Goal: Task Accomplishment & Management: Manage account settings

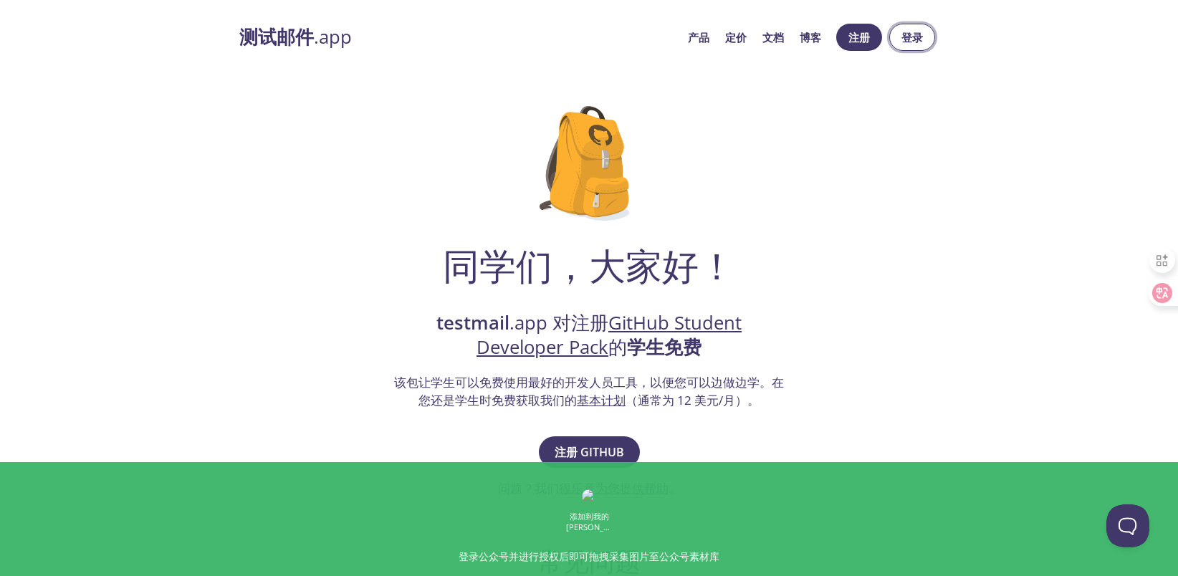
click at [904, 42] on span "登录" at bounding box center [912, 37] width 23 height 19
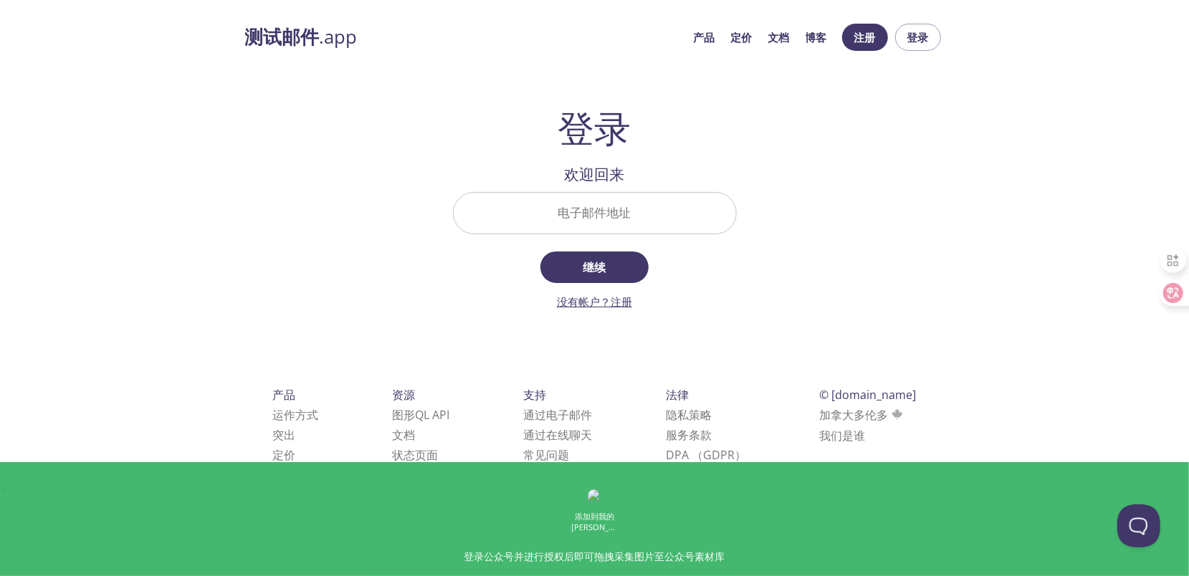
click at [623, 304] on link "没有帐户？注册" at bounding box center [594, 301] width 75 height 14
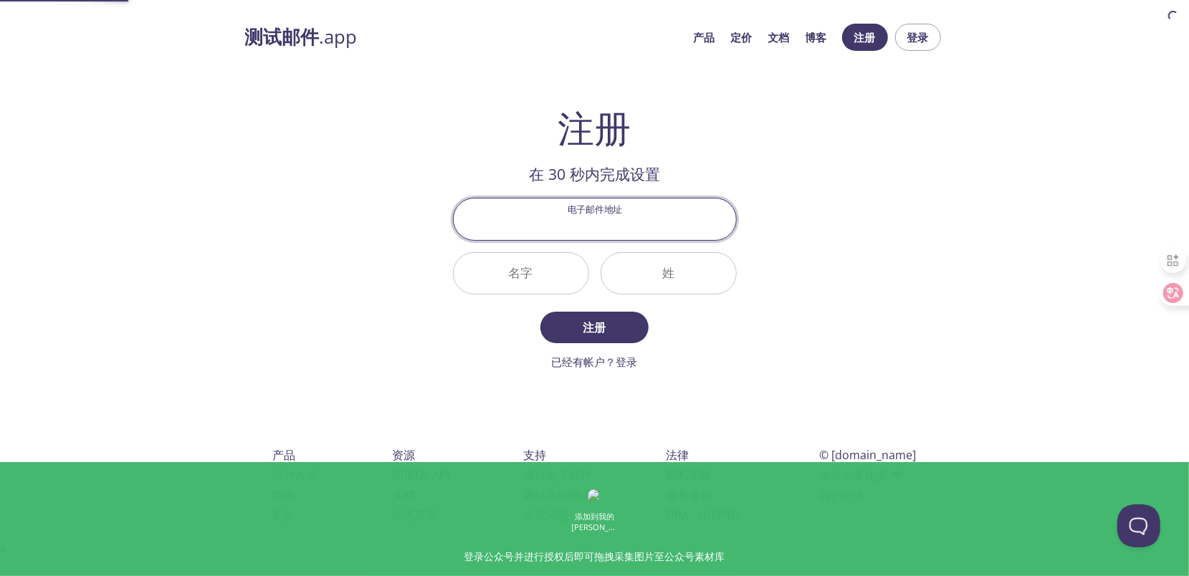
click at [606, 225] on input "电子邮件地址" at bounding box center [595, 218] width 282 height 41
click at [600, 232] on input "电子邮件地址" at bounding box center [595, 218] width 282 height 41
type input "[EMAIL_ADDRESS][DOMAIN_NAME]"
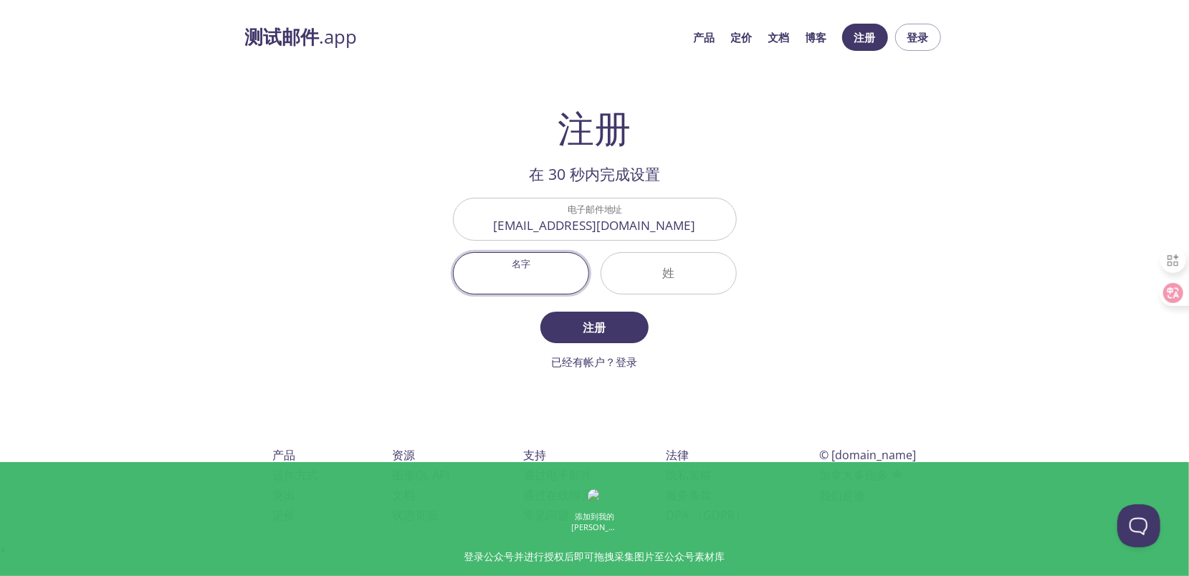
click at [533, 277] on input "名字" at bounding box center [521, 273] width 135 height 41
type input "Henery"
click at [666, 275] on input "姓" at bounding box center [668, 273] width 135 height 41
click at [686, 287] on input "姓" at bounding box center [668, 273] width 135 height 41
paste input "McCānopy"
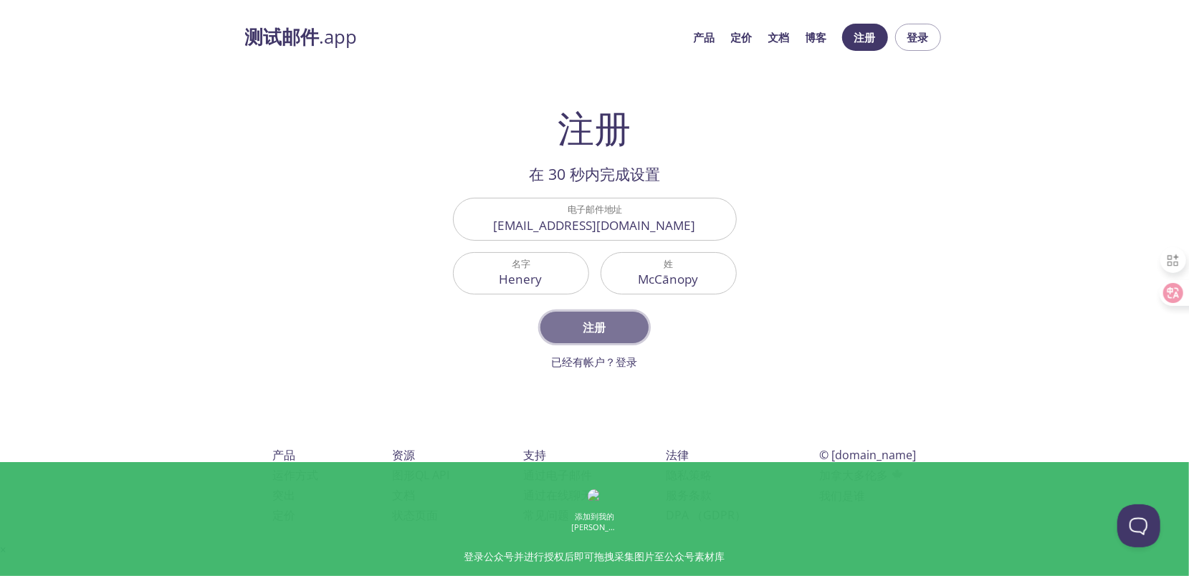
click at [589, 330] on span "注册" at bounding box center [594, 327] width 76 height 20
click at [671, 277] on input "McCānopy" at bounding box center [668, 273] width 135 height 41
click at [669, 277] on input "McCānopy" at bounding box center [668, 273] width 135 height 41
type input "McCanopy"
click at [694, 347] on form "电子邮件地址 everglow.heng@gmail.com 名字 Henery 不支持的姓氏 McCanopy 注册 已经有帐户？登录" at bounding box center [595, 284] width 284 height 172
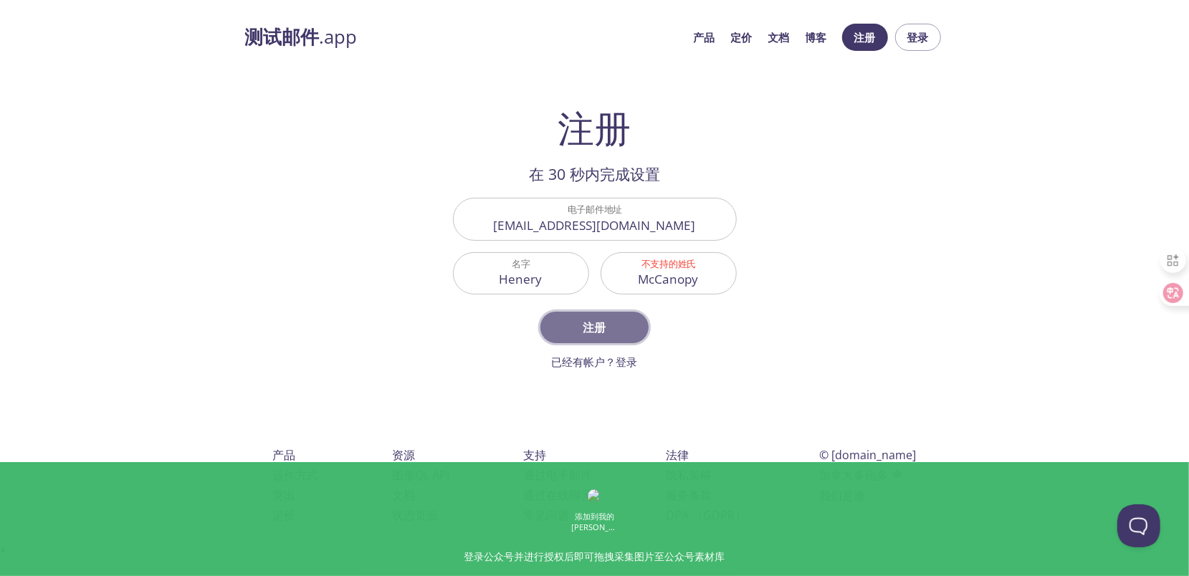
click at [608, 320] on span "注册" at bounding box center [594, 327] width 76 height 20
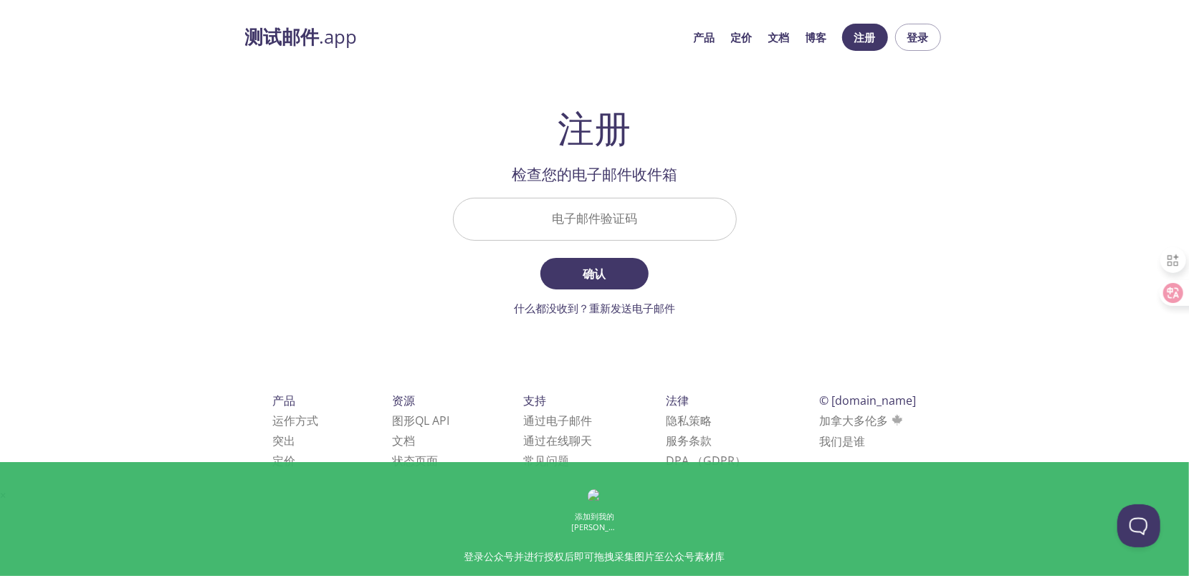
click at [595, 218] on input "电子邮件验证码" at bounding box center [595, 218] width 282 height 41
click at [595, 224] on input "电子邮件验证码" at bounding box center [595, 218] width 282 height 41
paste input "K7JMMSD"
type input "K7JMMSD"
click at [606, 272] on span "确认" at bounding box center [594, 274] width 76 height 20
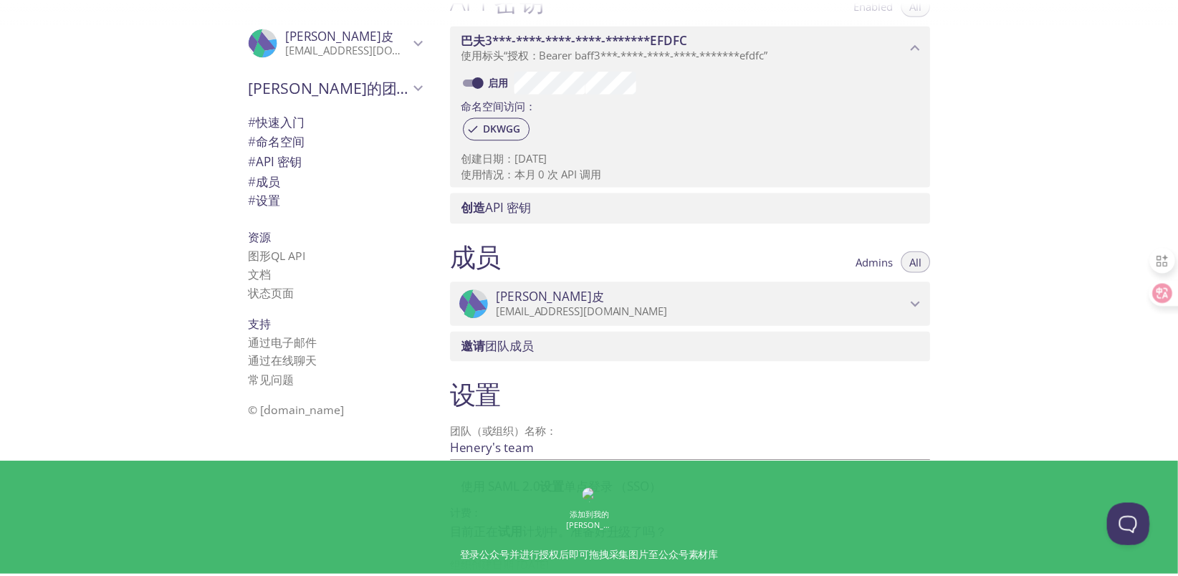
scroll to position [424, 0]
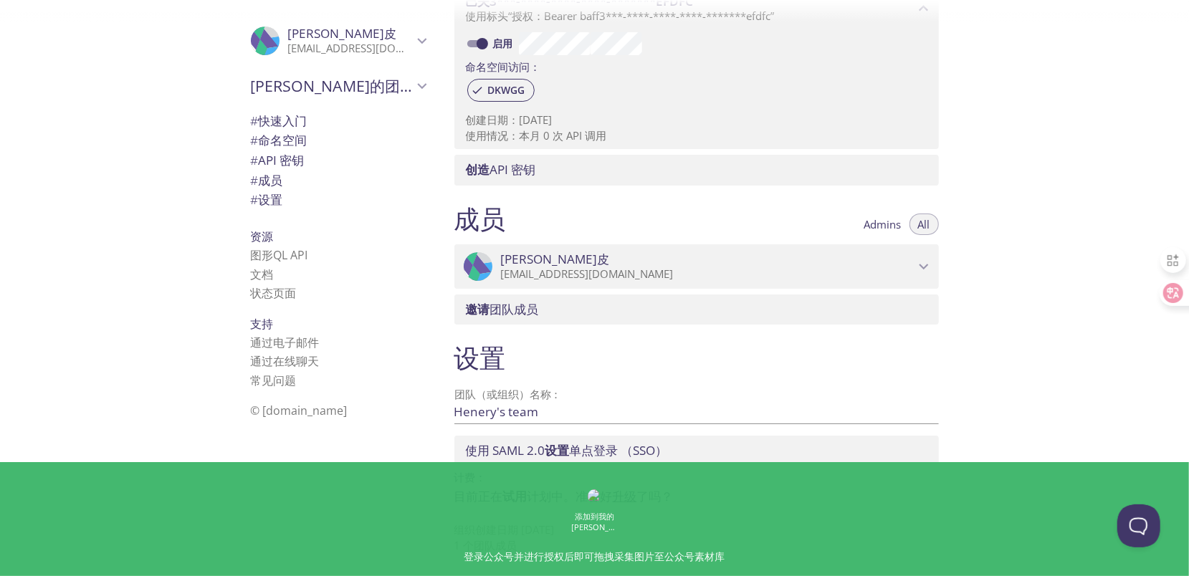
click at [624, 500] on link "升级" at bounding box center [625, 496] width 24 height 16
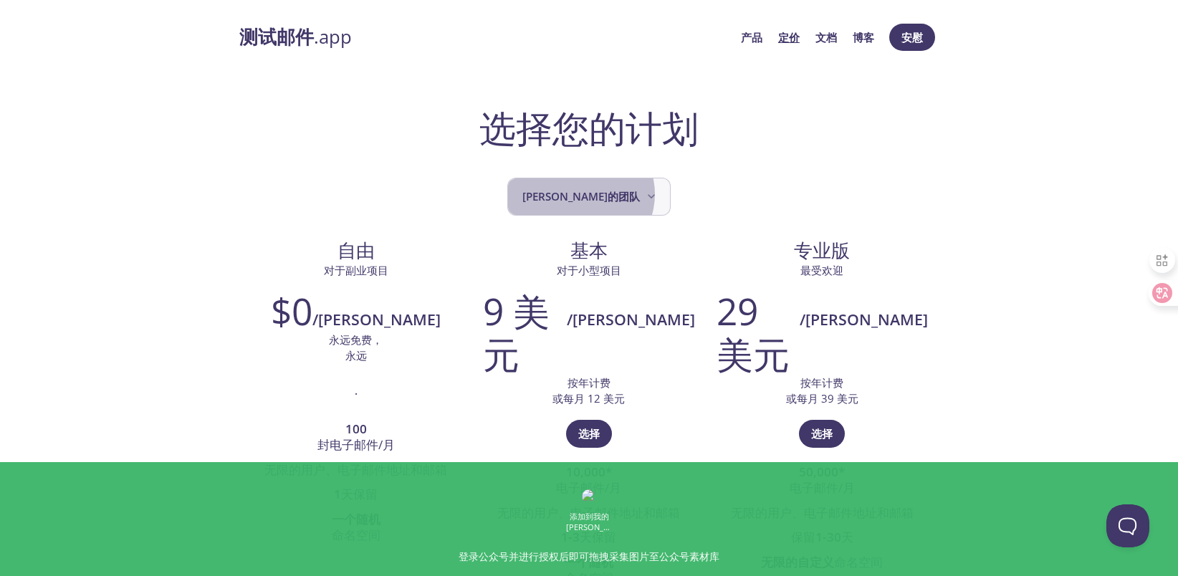
click at [611, 194] on span "[PERSON_NAME]的团队" at bounding box center [590, 196] width 136 height 19
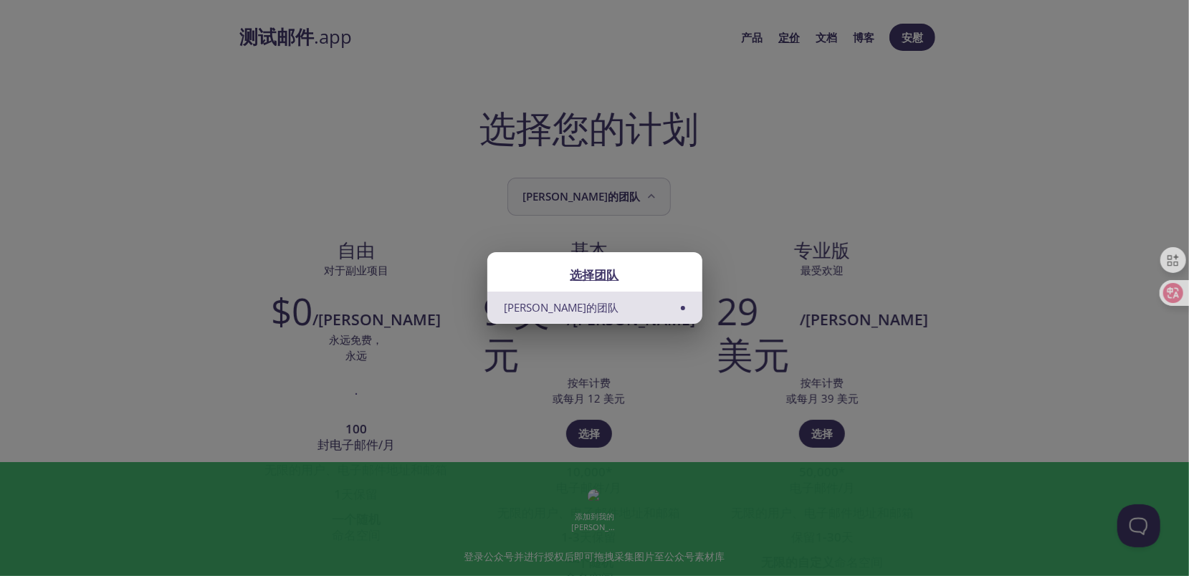
click at [611, 194] on div "选择团队 亨利的团队" at bounding box center [594, 288] width 1189 height 576
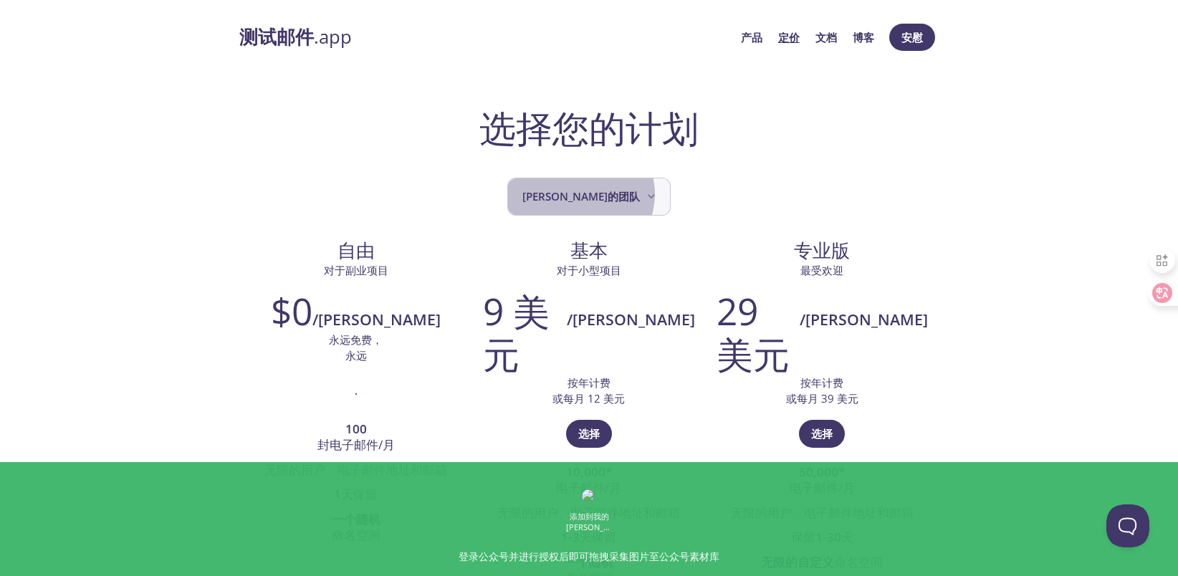
click at [611, 194] on span "[PERSON_NAME]的团队" at bounding box center [590, 196] width 136 height 19
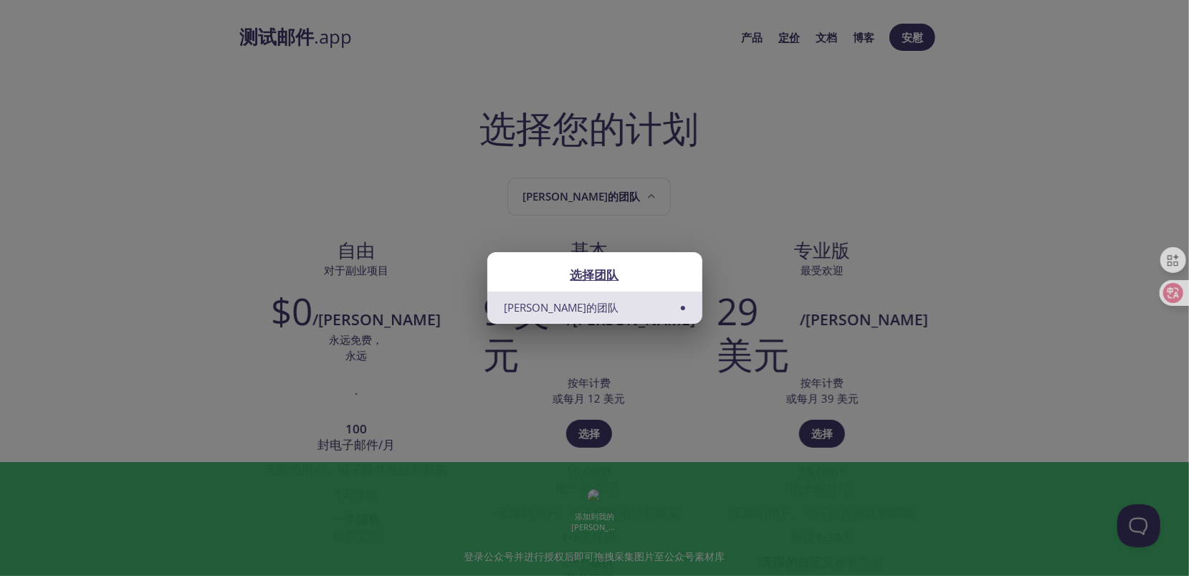
click at [676, 313] on li "[PERSON_NAME]的团队" at bounding box center [594, 308] width 215 height 32
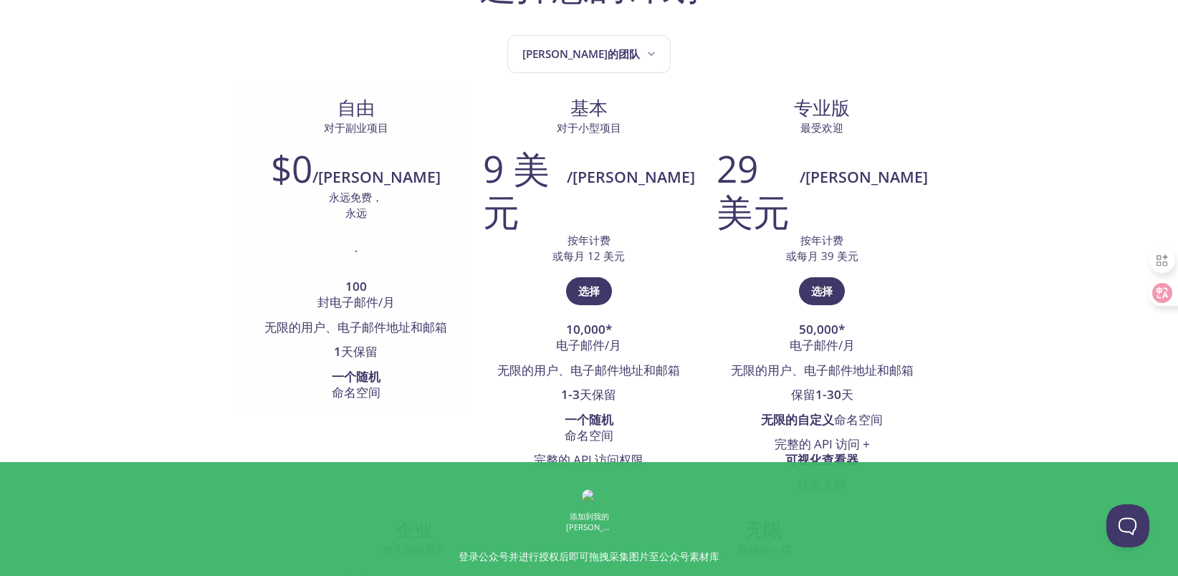
scroll to position [143, 0]
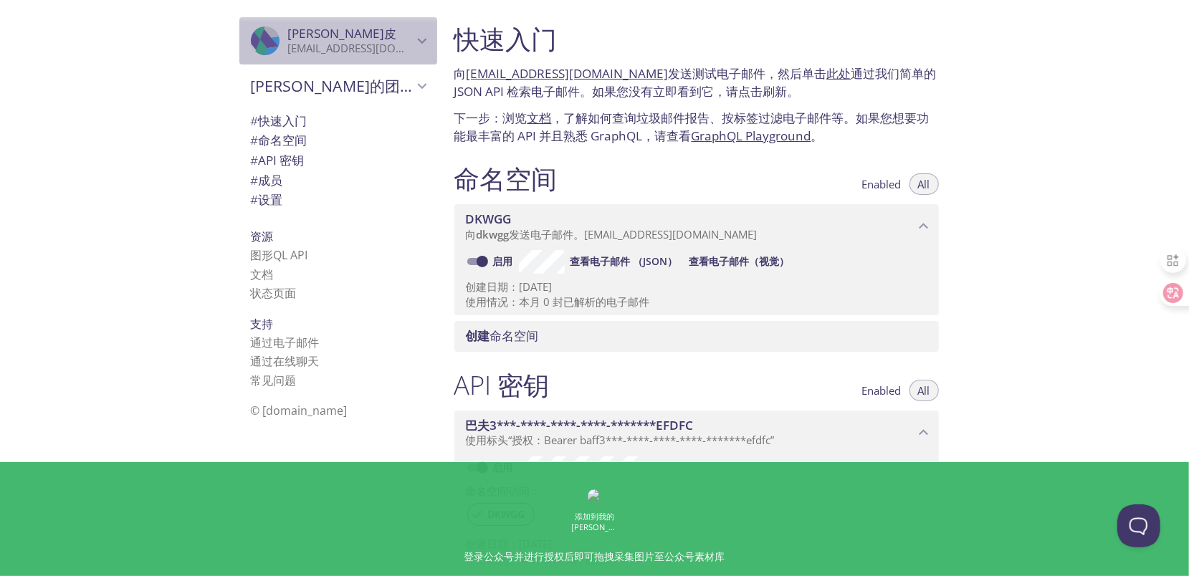
click at [334, 40] on span "[PERSON_NAME]皮" at bounding box center [342, 33] width 109 height 16
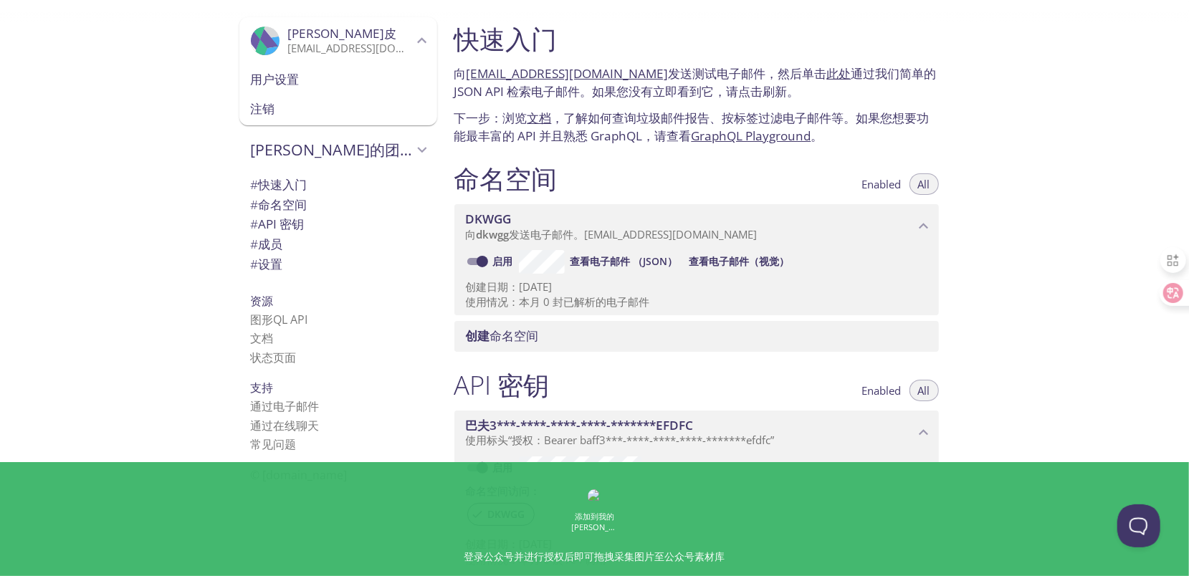
click at [295, 85] on span "用户设置" at bounding box center [338, 79] width 175 height 19
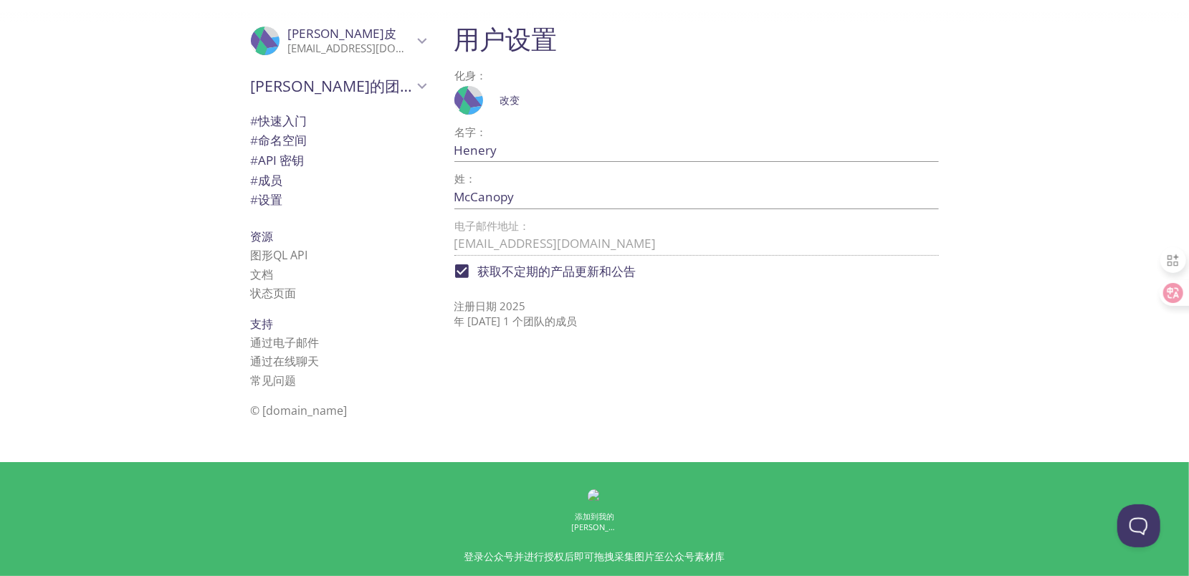
click at [508, 103] on span "改变" at bounding box center [510, 100] width 39 height 17
click at [403, 76] on div "[PERSON_NAME]的团队" at bounding box center [338, 85] width 198 height 37
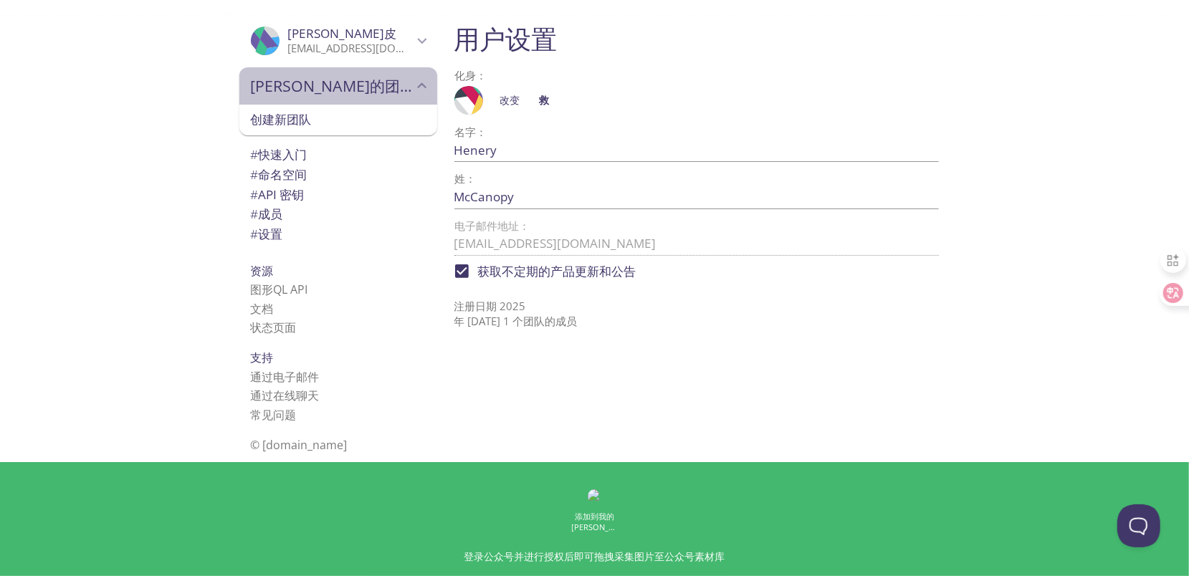
click at [403, 76] on div "[PERSON_NAME]的团队" at bounding box center [338, 85] width 198 height 37
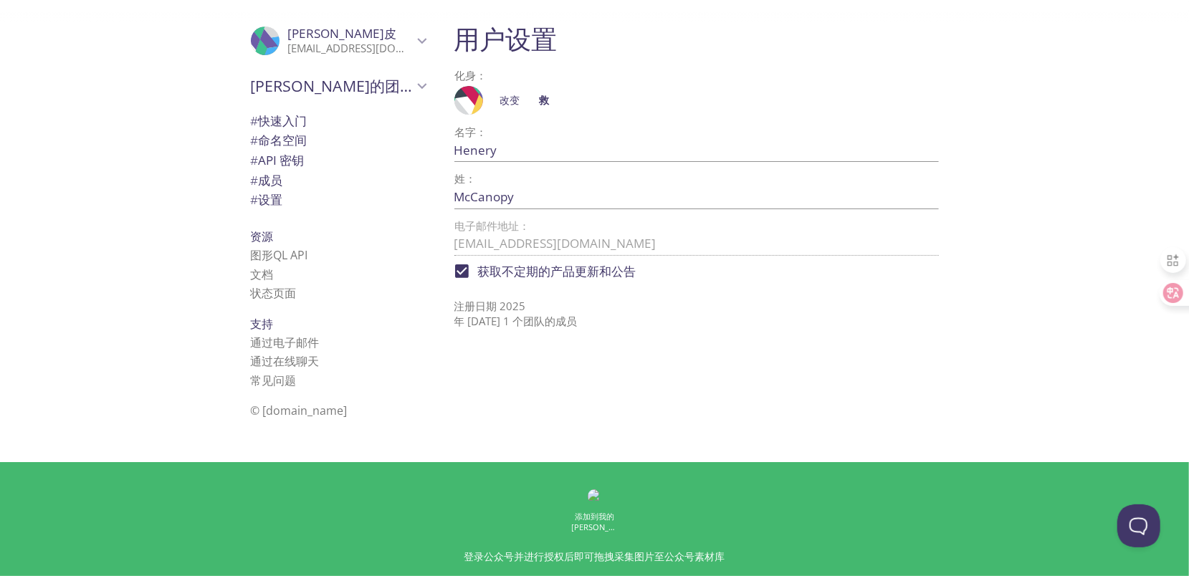
click at [393, 37] on span "[PERSON_NAME]皮" at bounding box center [350, 34] width 125 height 16
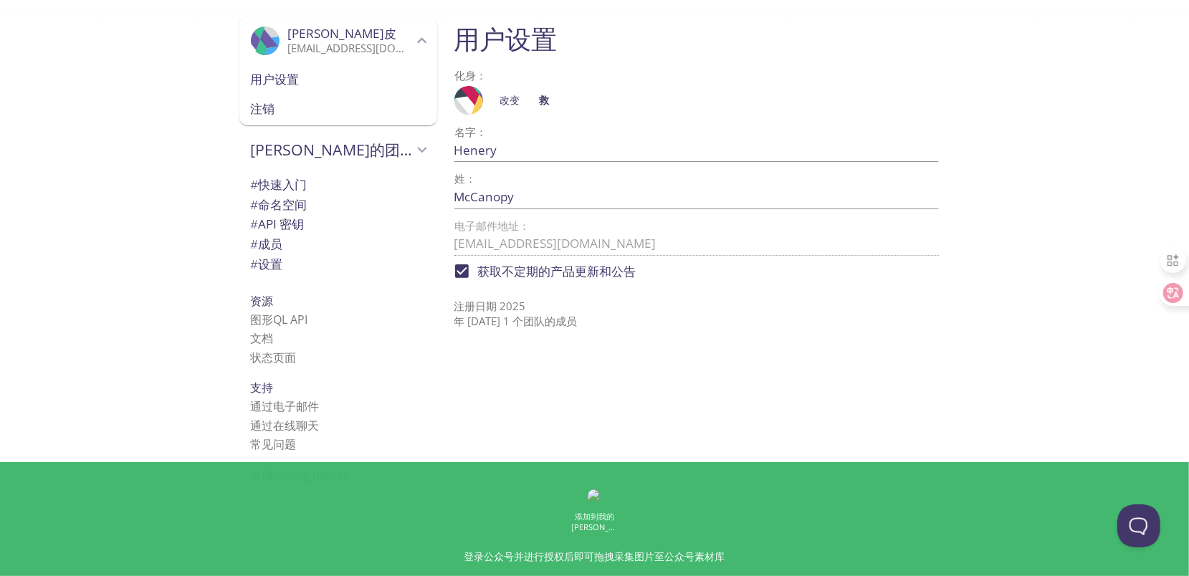
click at [393, 37] on span "[PERSON_NAME]皮" at bounding box center [350, 34] width 125 height 16
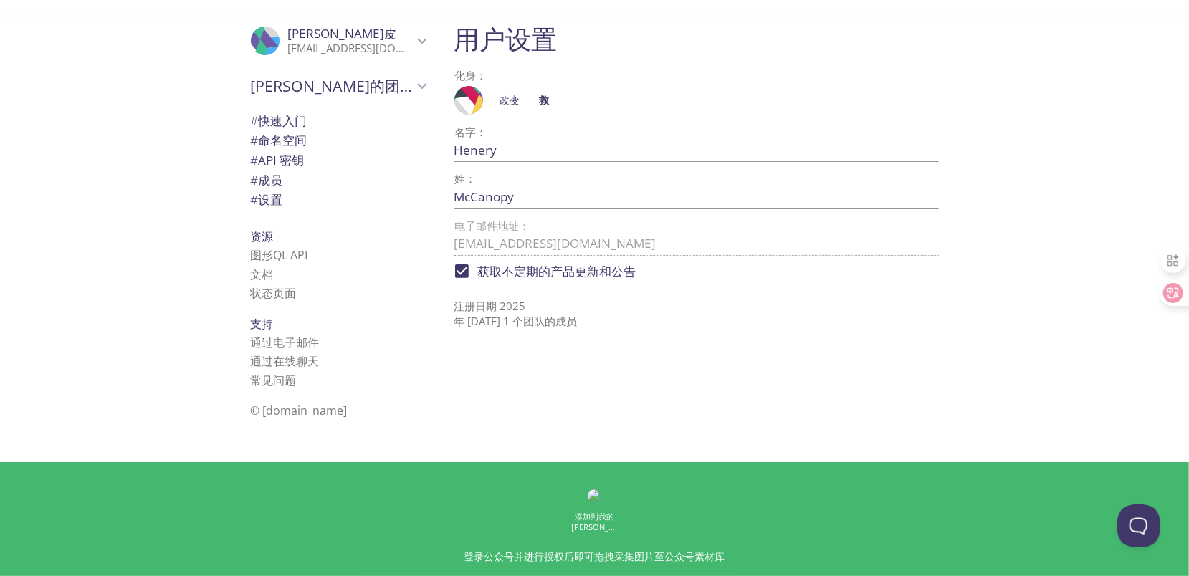
click at [315, 29] on span "[PERSON_NAME]皮" at bounding box center [342, 33] width 109 height 16
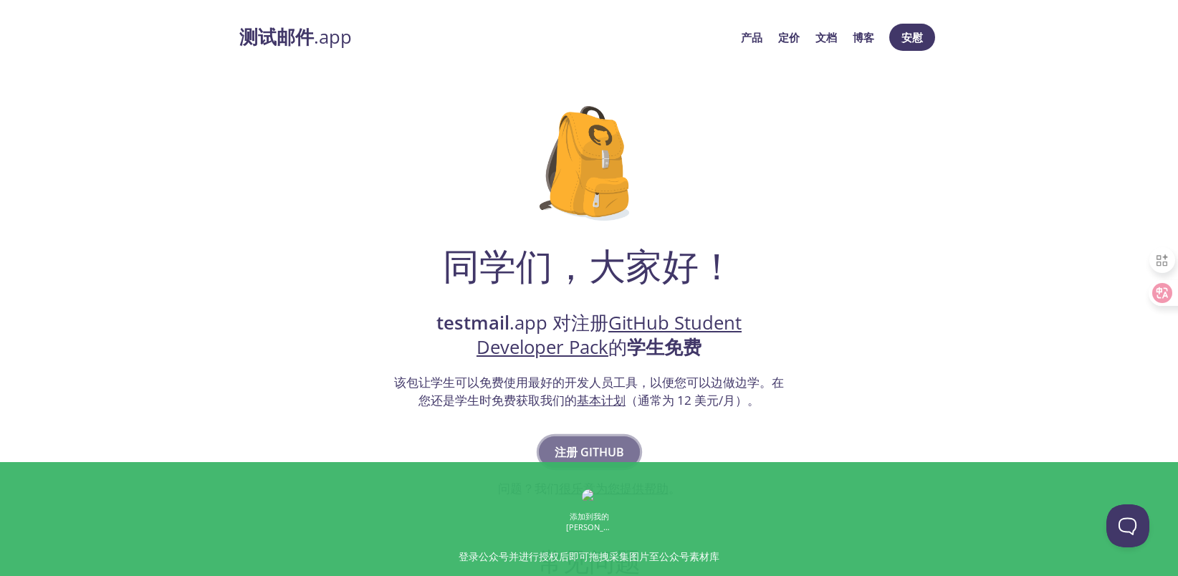
click at [606, 452] on span "注册 GitHub" at bounding box center [589, 452] width 69 height 20
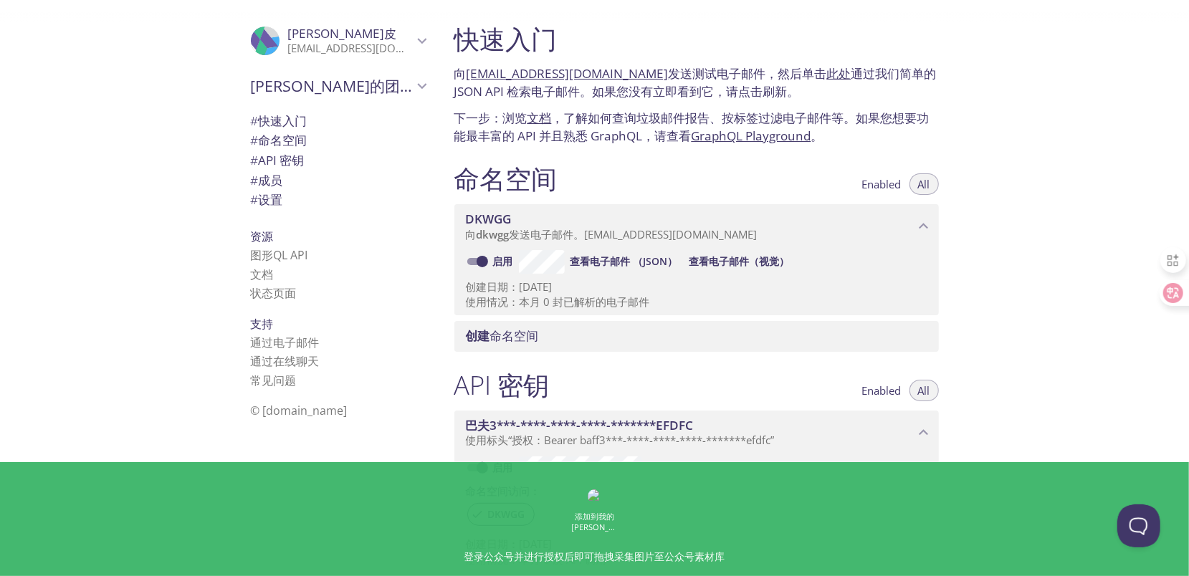
click at [368, 55] on div ".cls-1 { fill: #6d5ca8; } .cls-2 { fill: #3fc191; } .cls-3 { fill: #3b4752; } .…" at bounding box center [338, 40] width 198 height 47
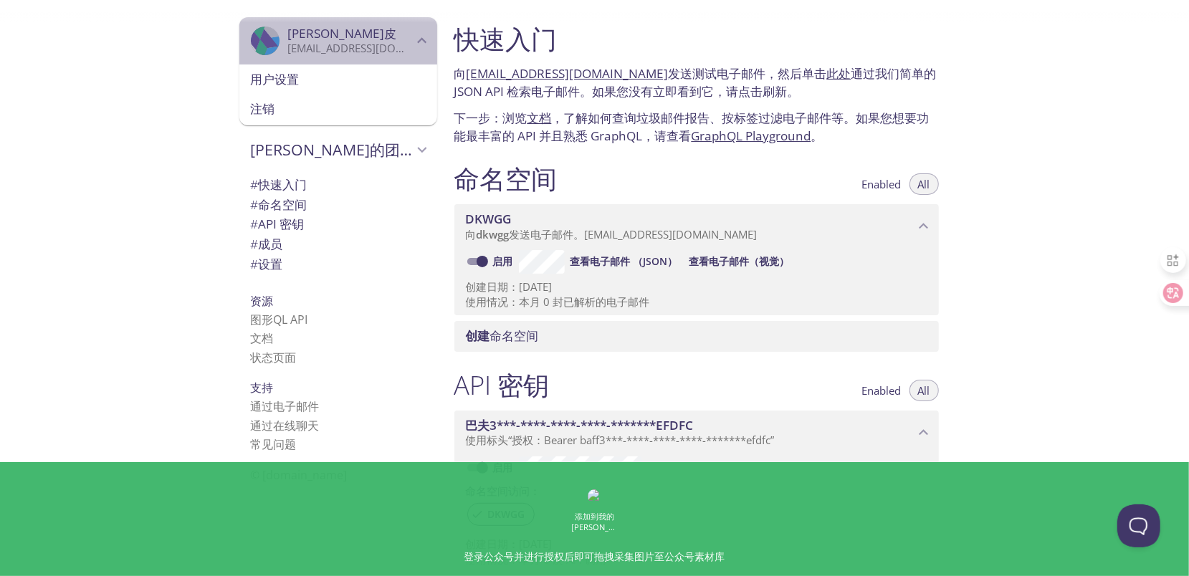
click at [239, 44] on div ".cls-1 { fill: #6d5ca8; } .cls-2 { fill: #3fc191; } .cls-3 { fill: #3b4752; } .…" at bounding box center [338, 40] width 198 height 47
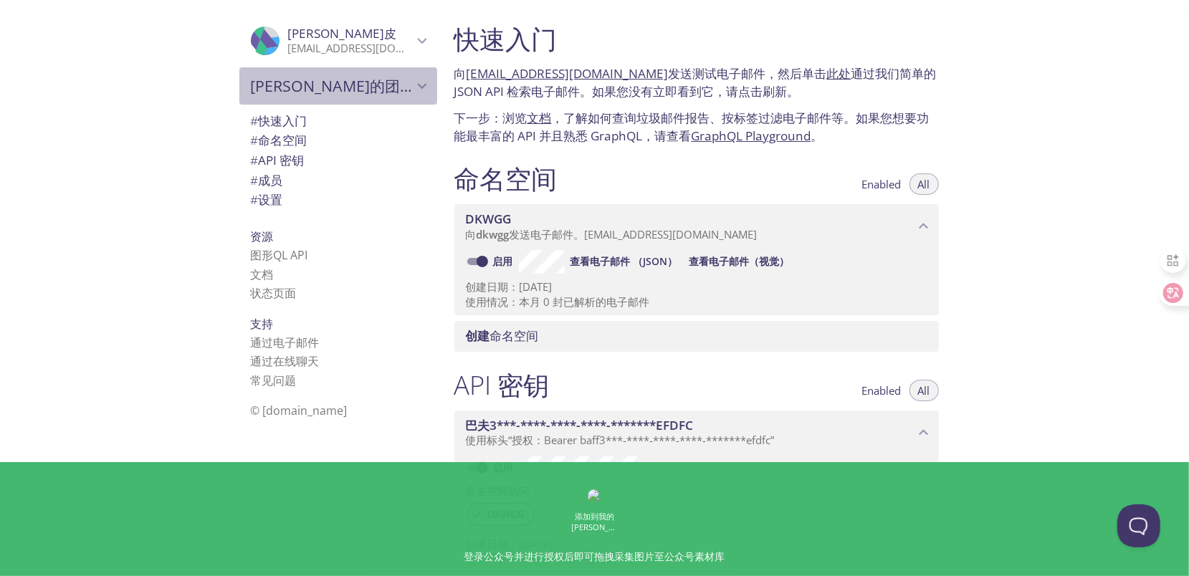
click at [294, 86] on span "[PERSON_NAME]的团队" at bounding box center [332, 86] width 162 height 20
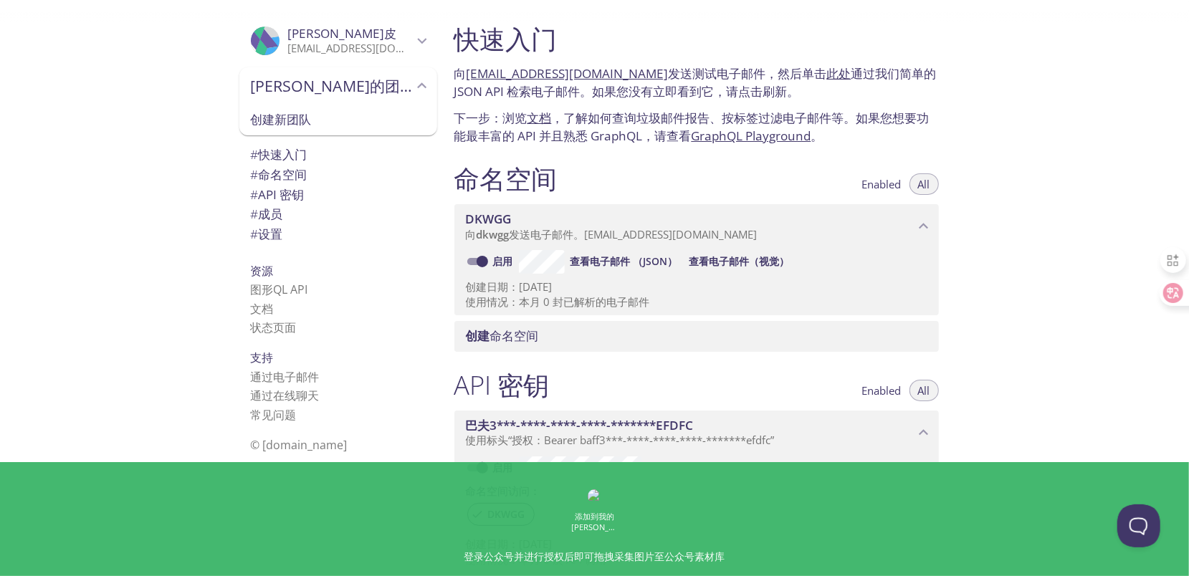
click at [294, 86] on span "[PERSON_NAME]的团队" at bounding box center [332, 86] width 162 height 20
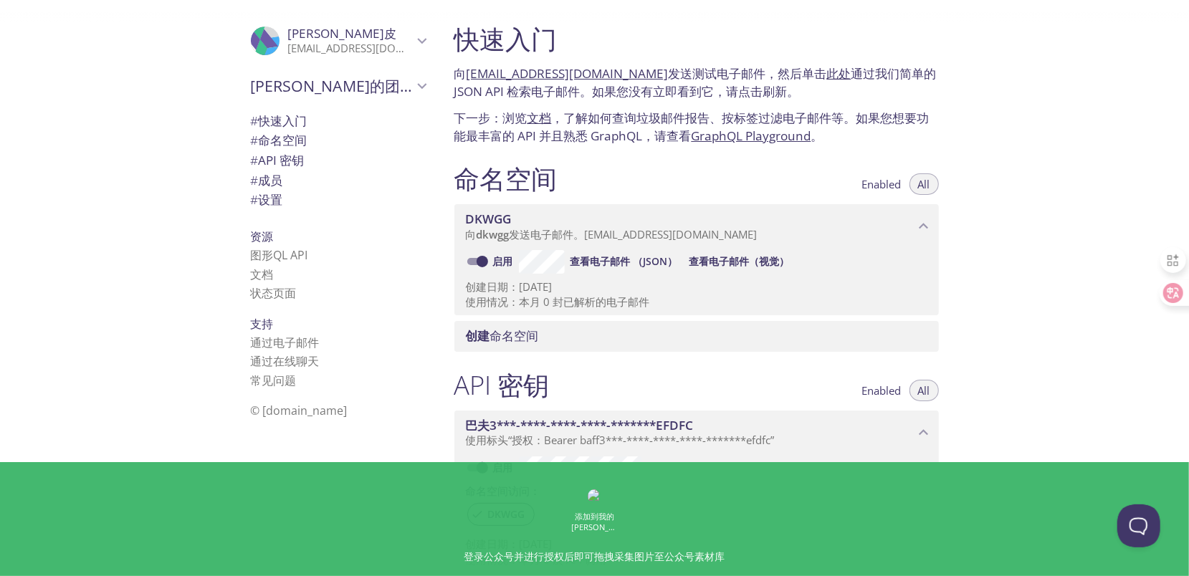
click at [282, 111] on div "# 快速入门" at bounding box center [338, 121] width 198 height 20
click at [288, 38] on span "[PERSON_NAME]皮" at bounding box center [342, 33] width 109 height 16
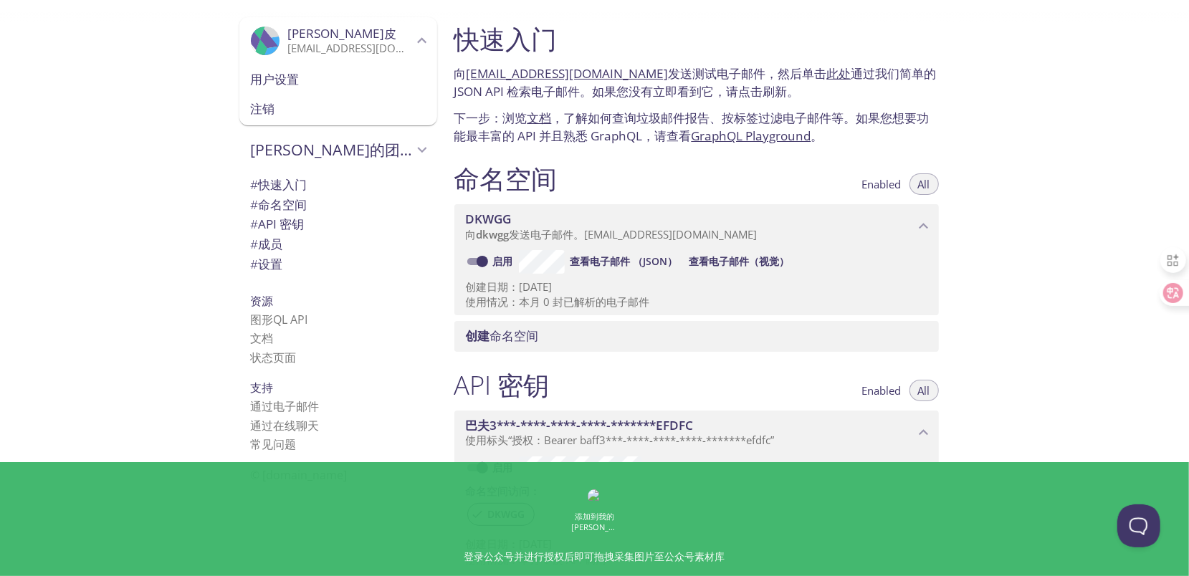
click at [282, 75] on span "用户设置" at bounding box center [338, 79] width 175 height 19
